Goal: Task Accomplishment & Management: Use online tool/utility

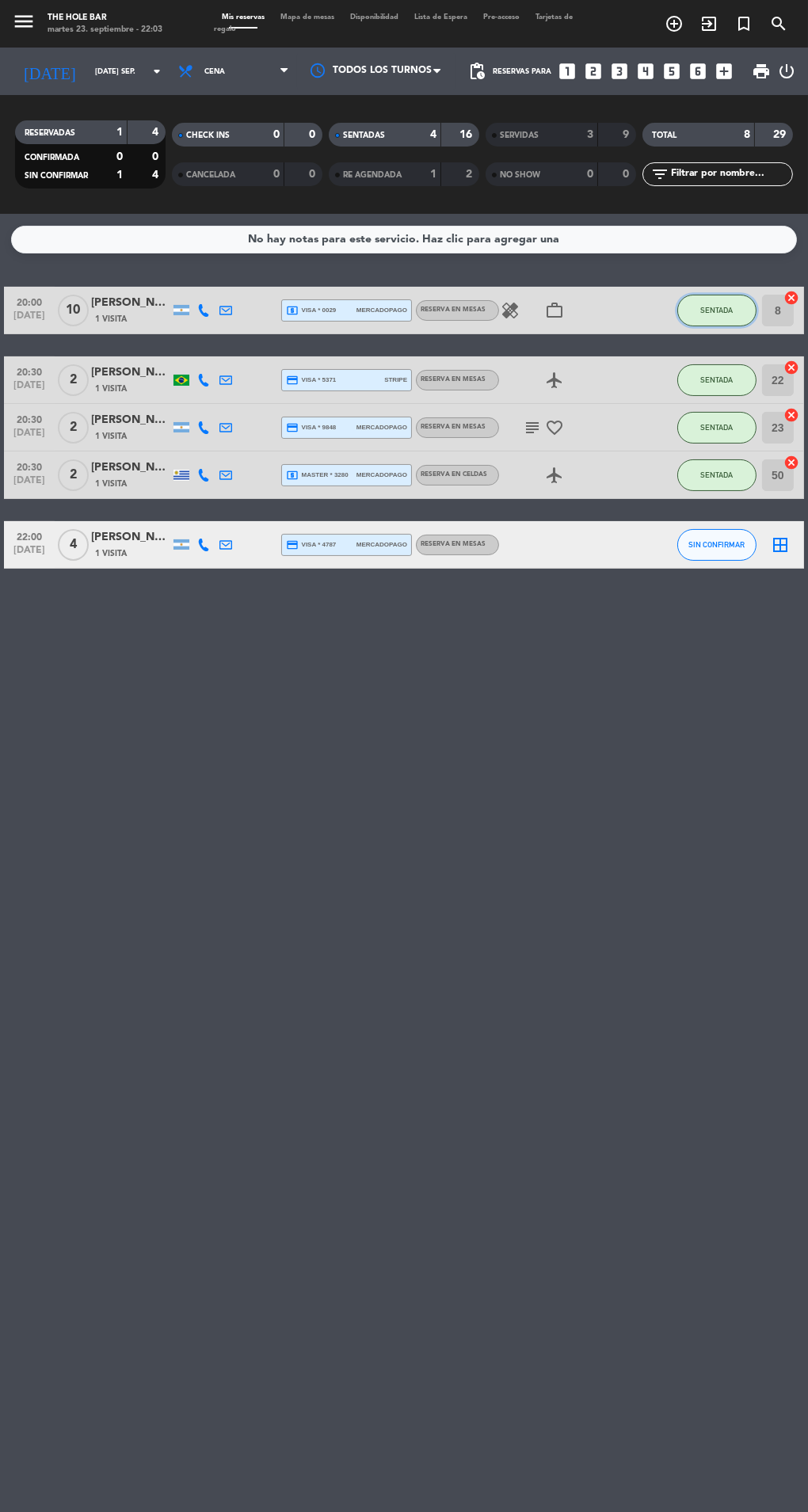
click at [698, 321] on button "SENTADA" at bounding box center [716, 310] width 79 height 32
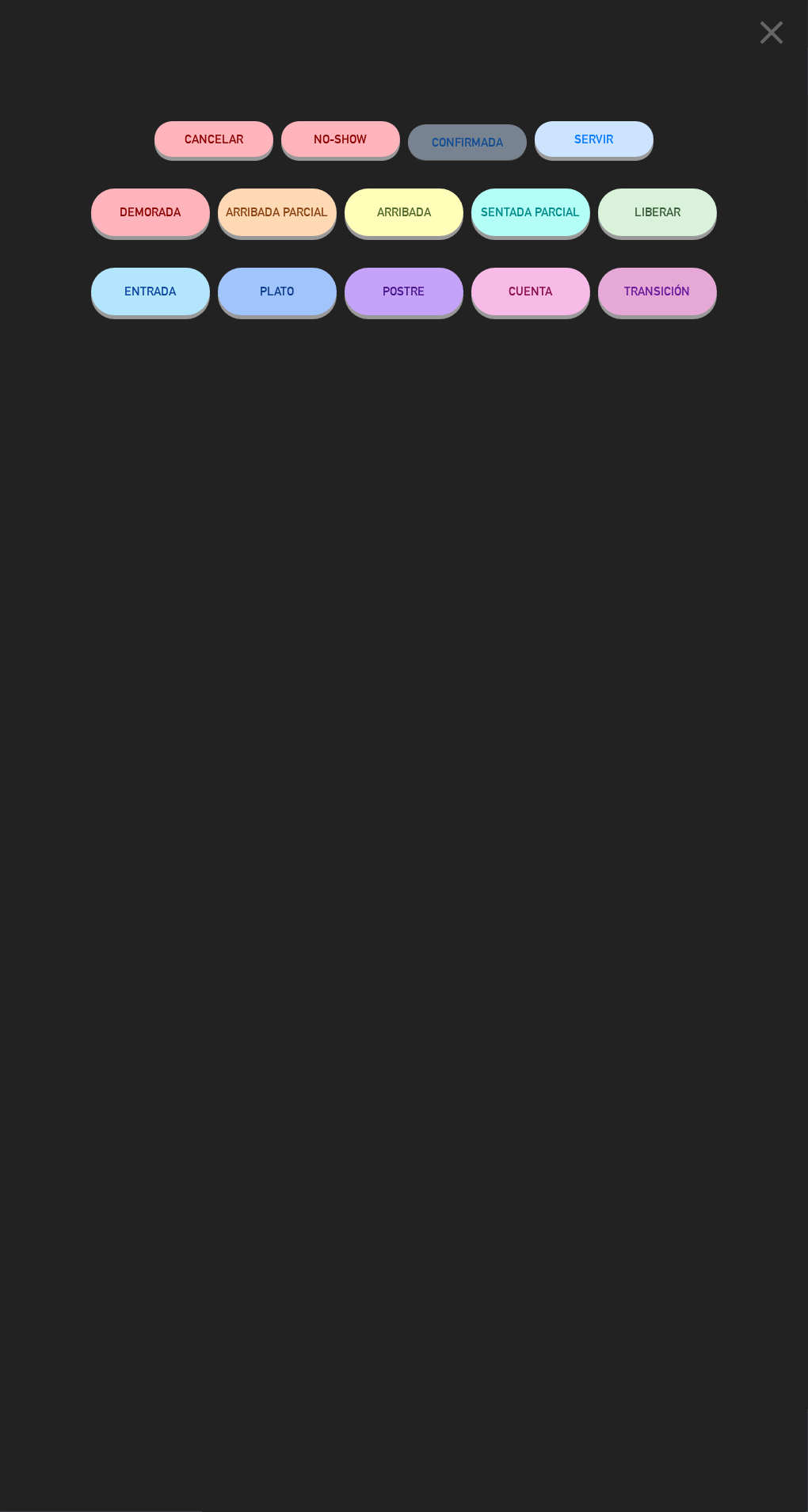
click at [607, 124] on button "SERVIR" at bounding box center [594, 139] width 119 height 36
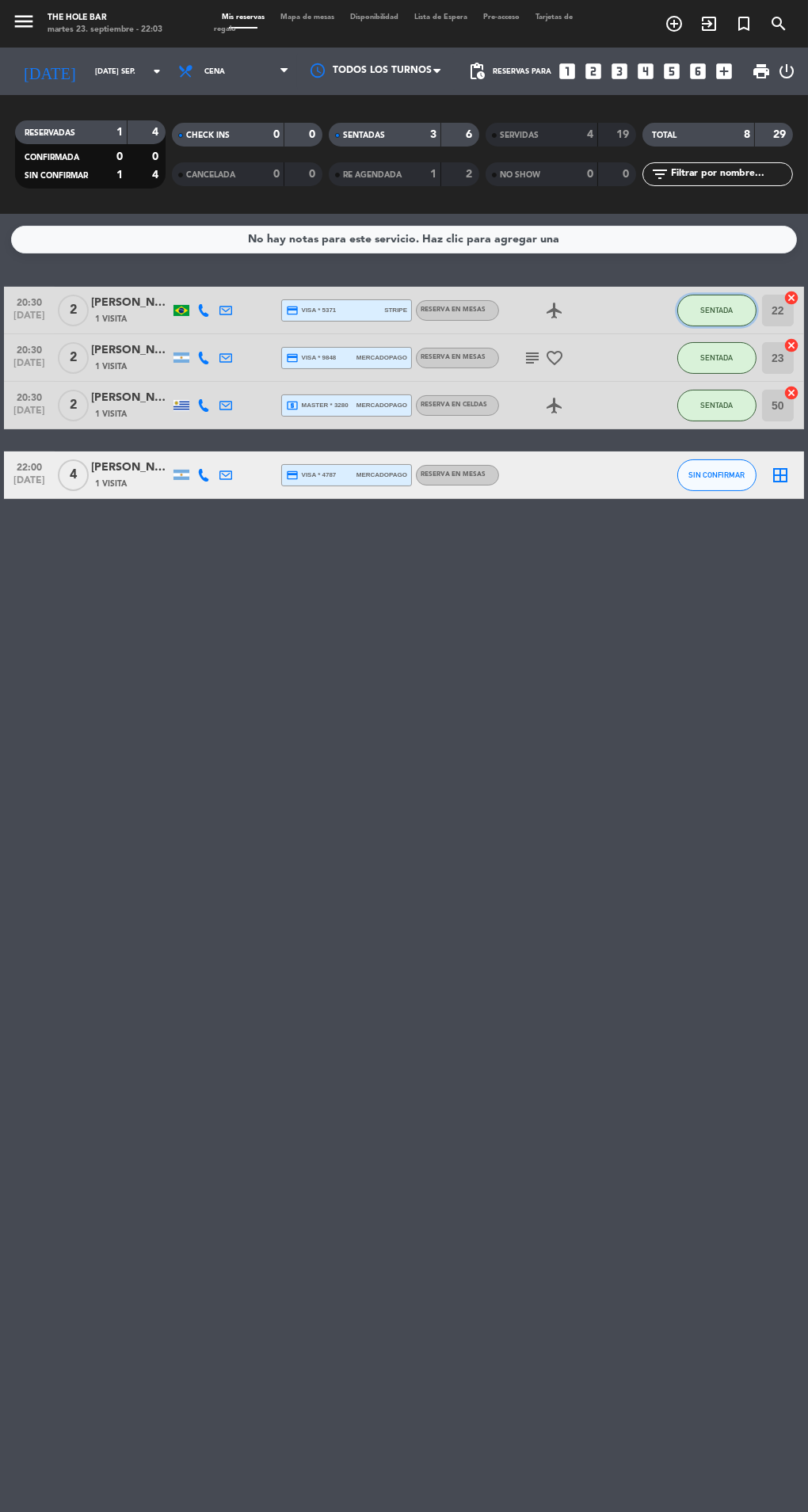
click at [734, 321] on button "SENTADA" at bounding box center [716, 310] width 79 height 32
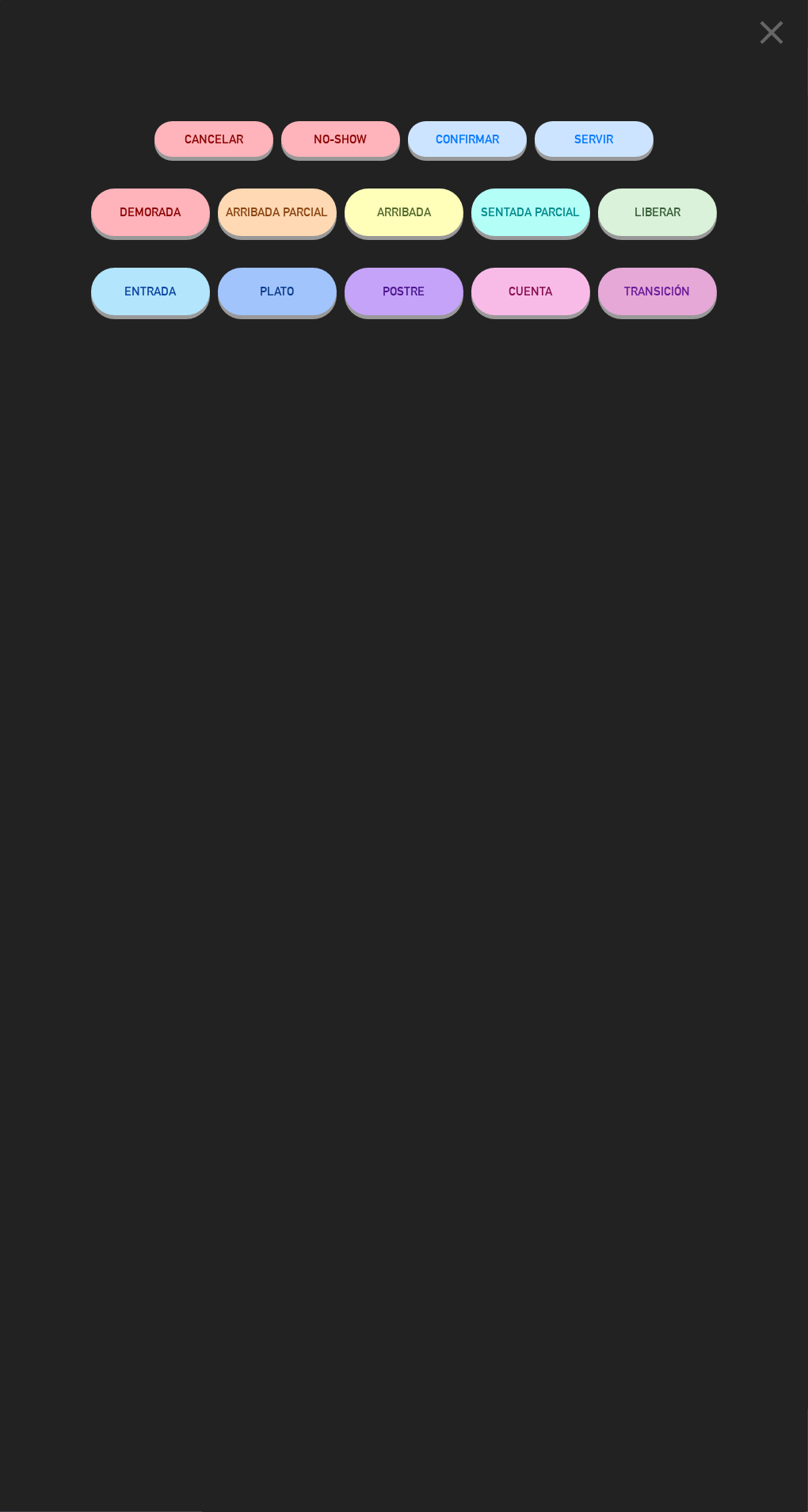
click at [620, 140] on button "SERVIR" at bounding box center [594, 139] width 119 height 36
click at [635, 137] on button "SERVIR" at bounding box center [594, 139] width 119 height 36
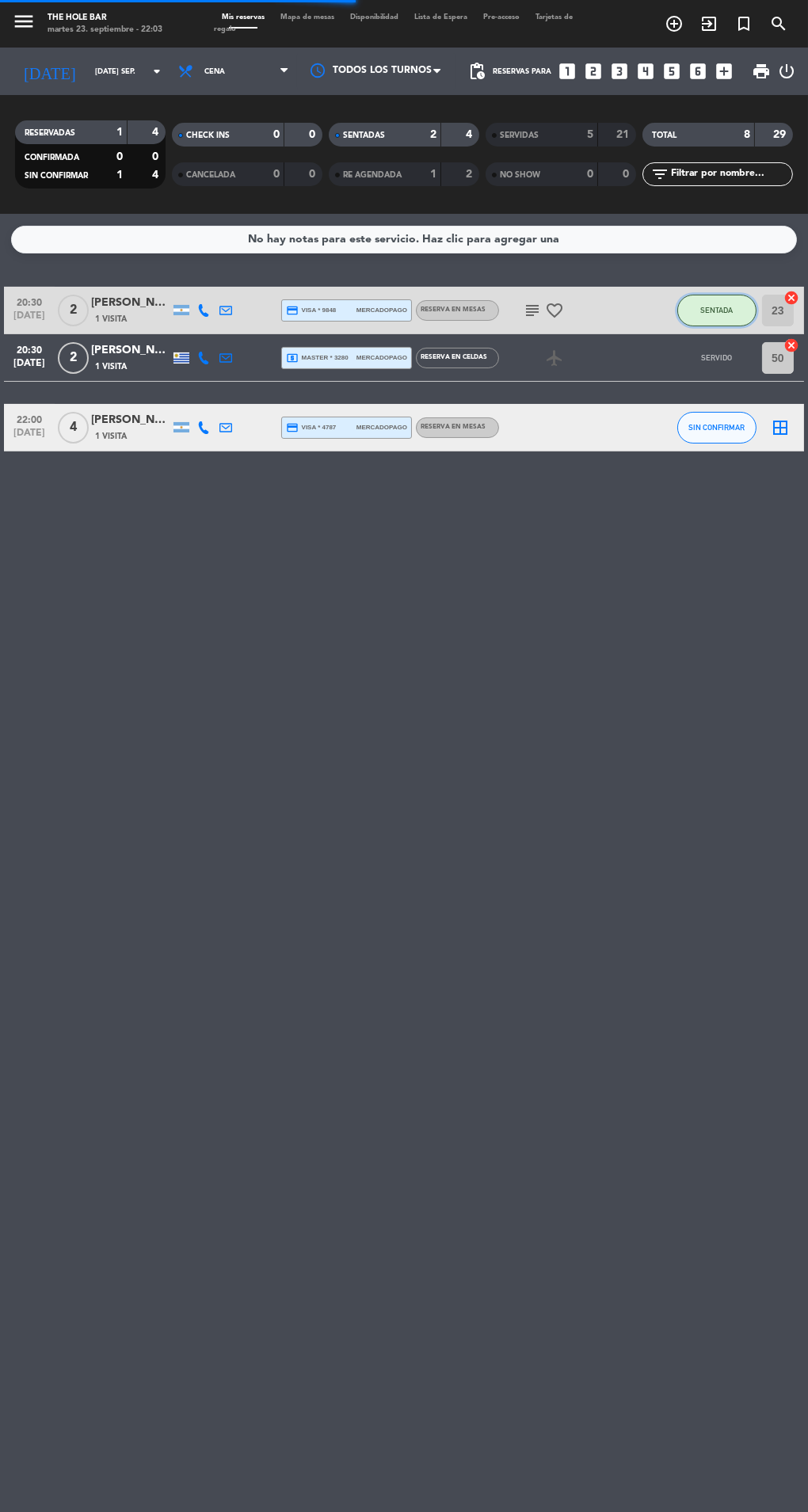
click at [725, 302] on button "SENTADA" at bounding box center [716, 310] width 79 height 32
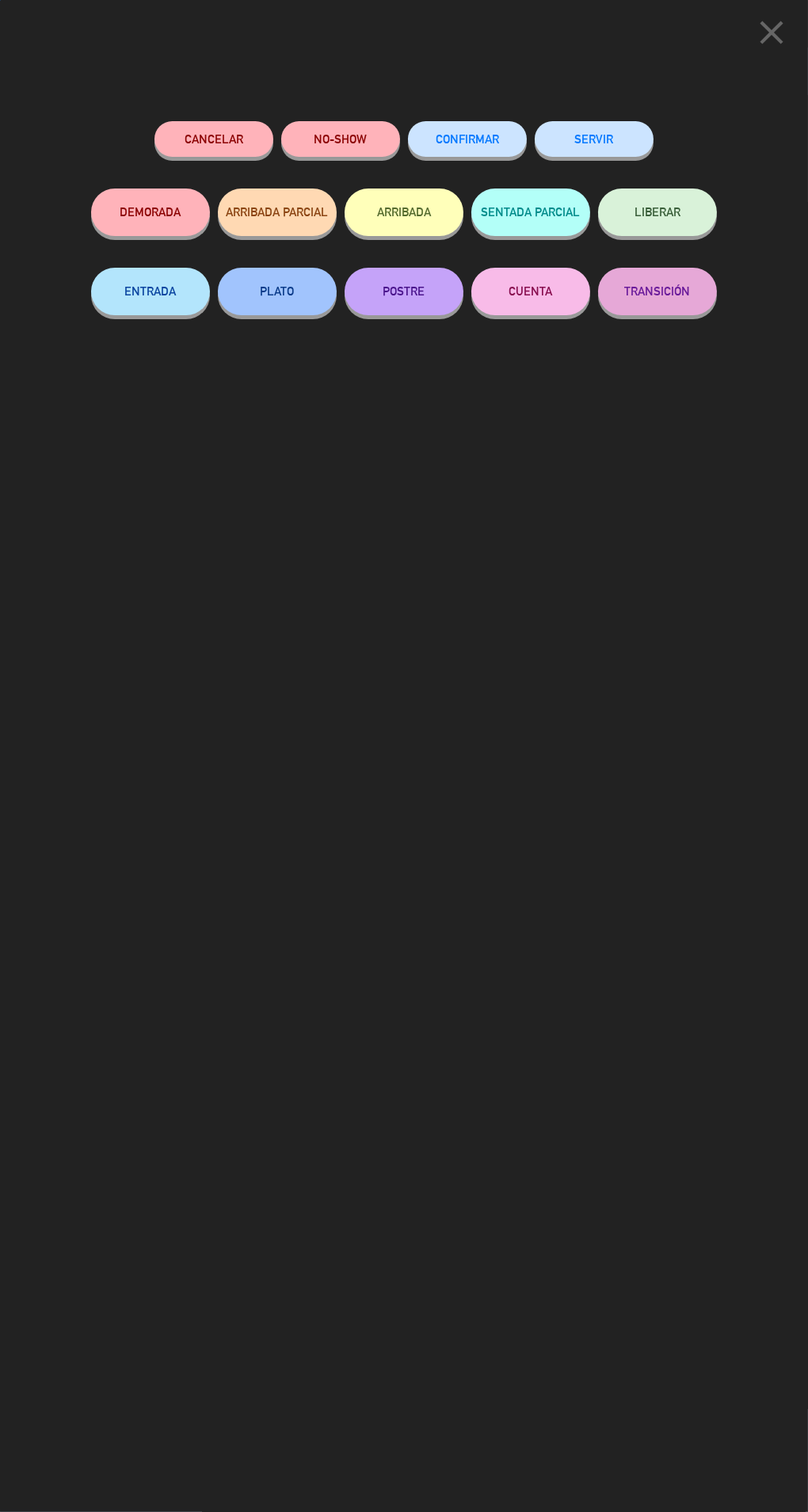
click at [622, 141] on button "SERVIR" at bounding box center [594, 139] width 119 height 36
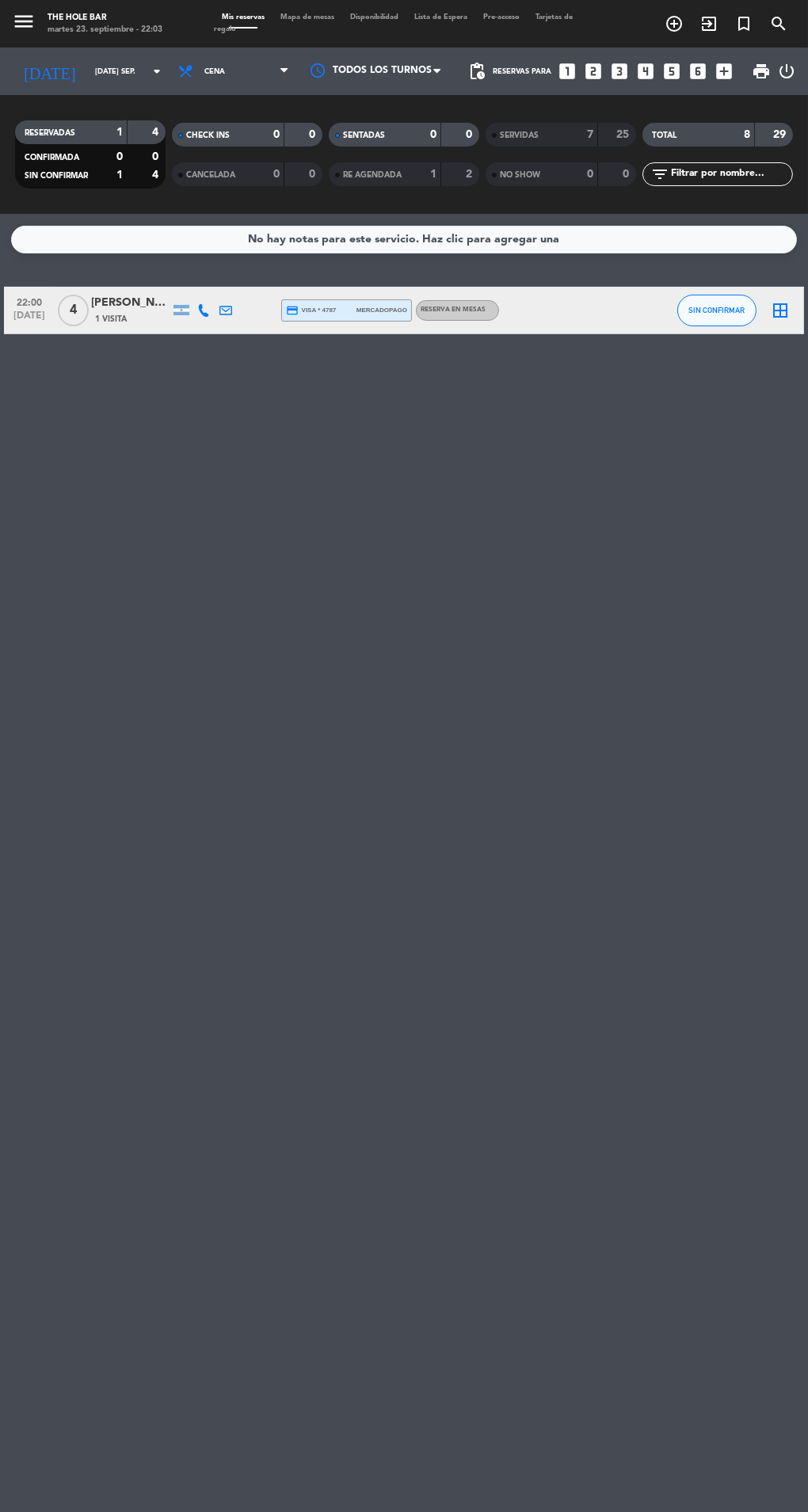
click at [297, 17] on span "Mapa de mesas" at bounding box center [307, 16] width 70 height 7
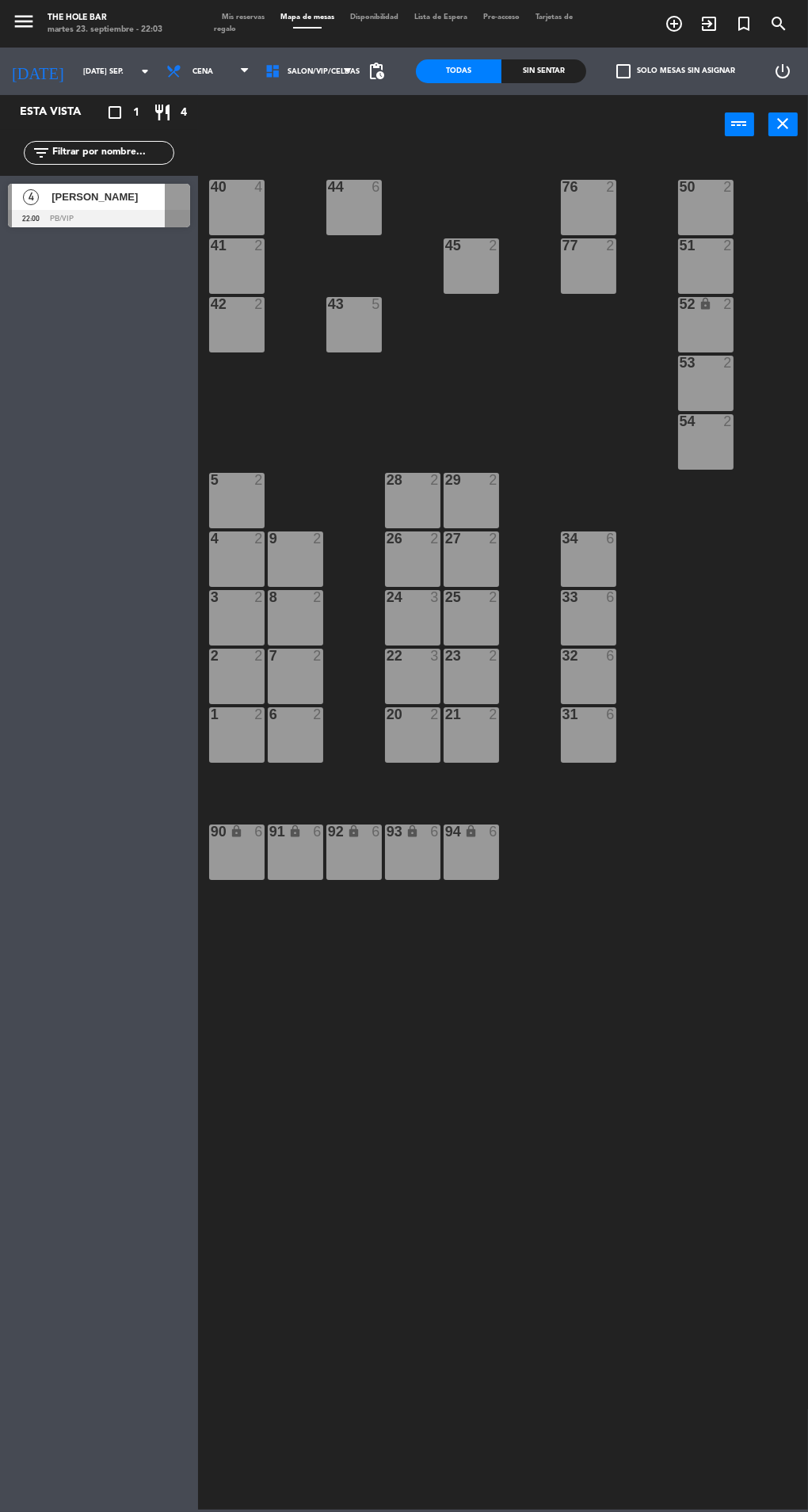
click at [92, 155] on input "text" at bounding box center [112, 152] width 123 height 17
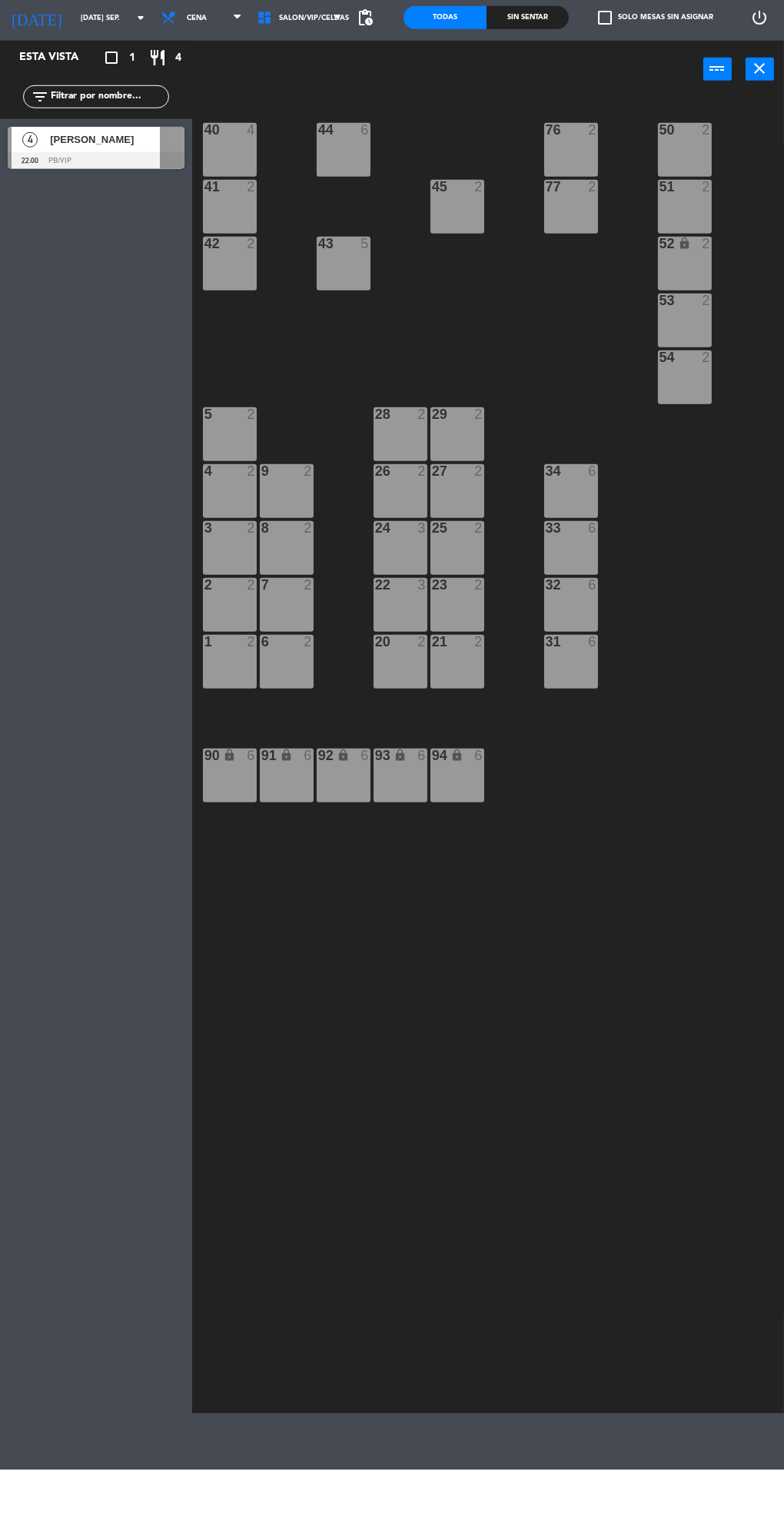
click at [67, 196] on span "[PERSON_NAME]" at bounding box center [105, 191] width 110 height 16
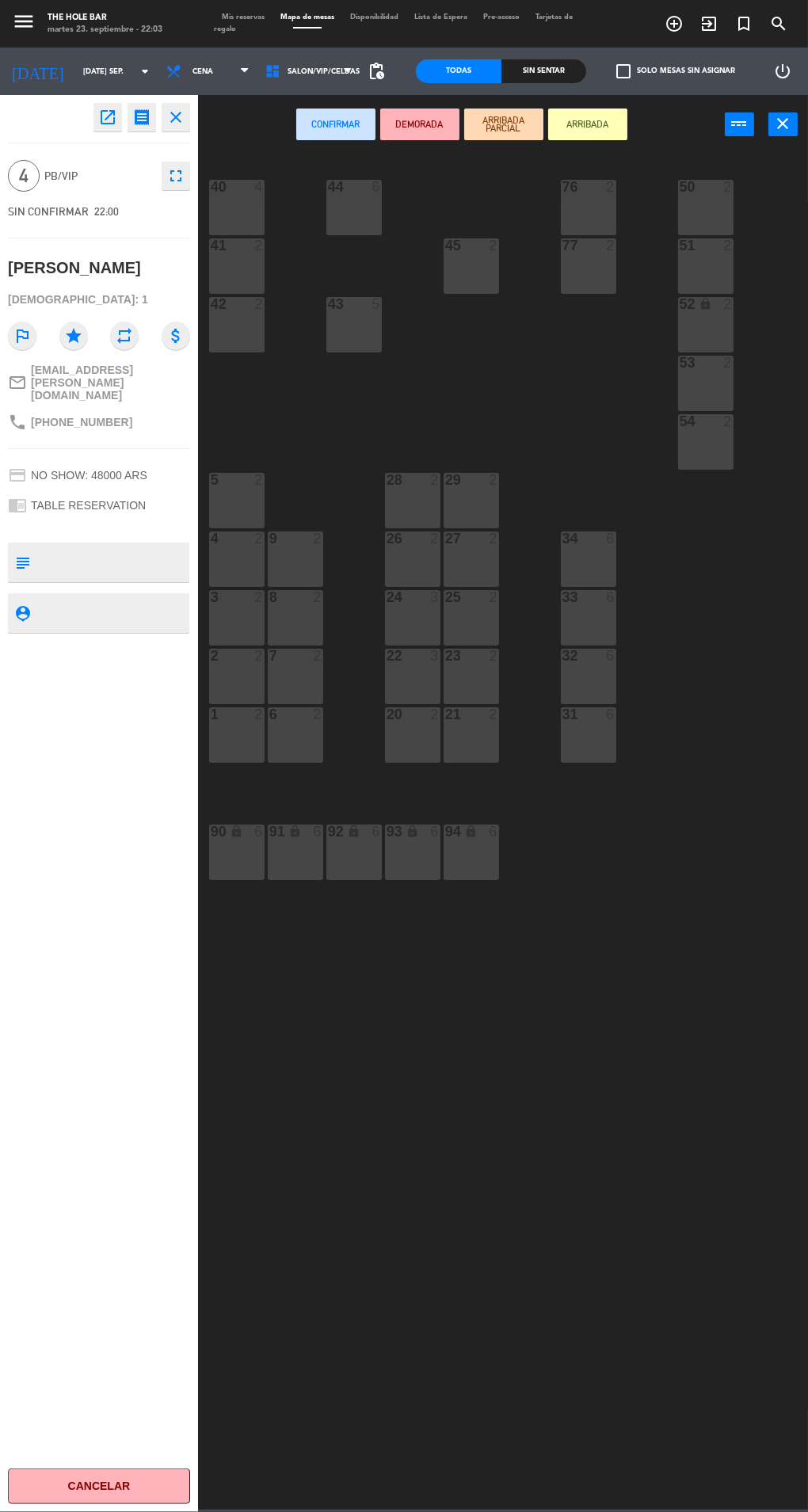
click at [404, 717] on div at bounding box center [412, 714] width 26 height 14
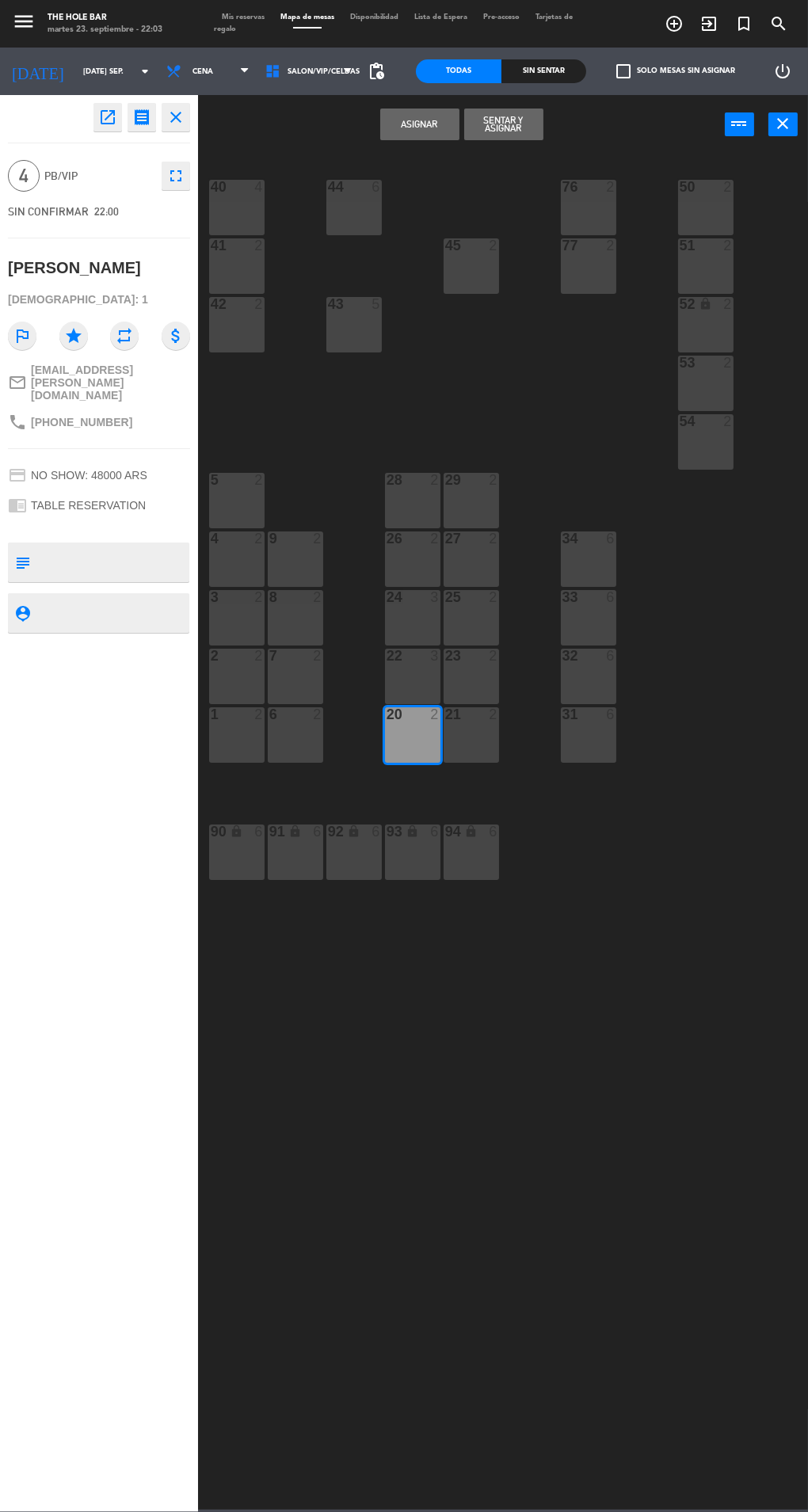
click at [502, 119] on button "Sentar y Asignar" at bounding box center [503, 124] width 79 height 32
